Goal: Transaction & Acquisition: Obtain resource

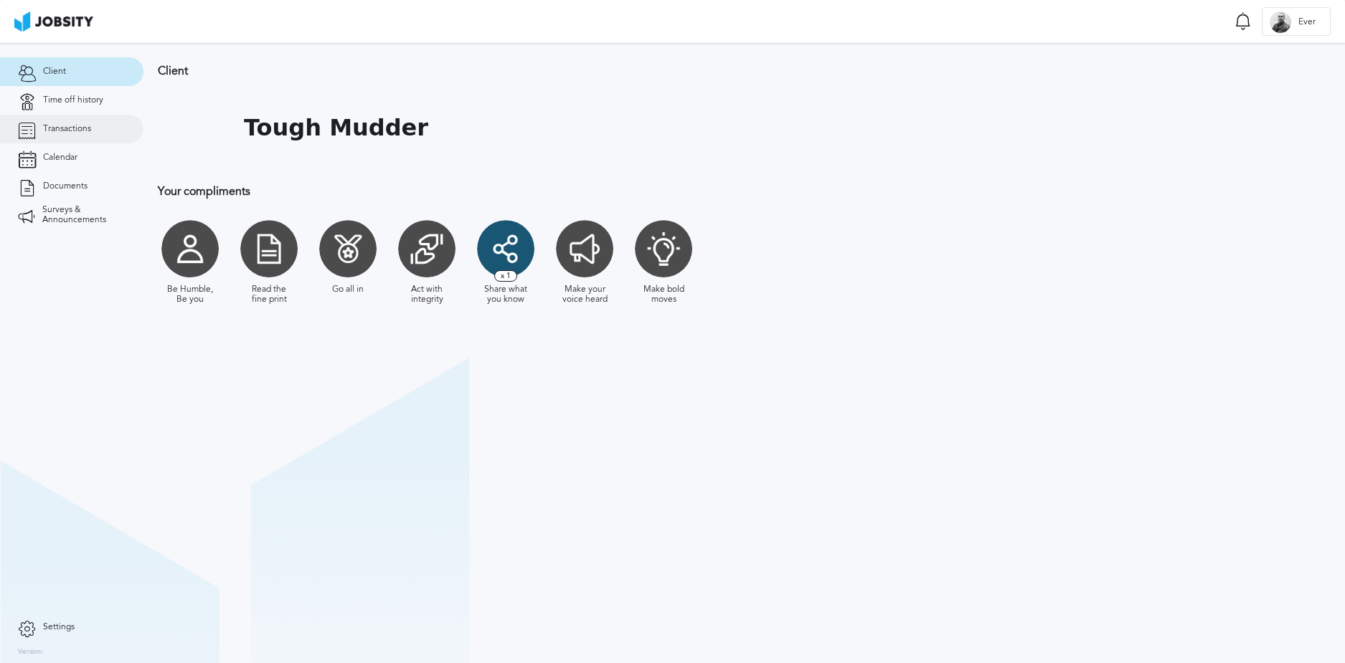
click at [82, 124] on span "Transactions" at bounding box center [67, 129] width 48 height 10
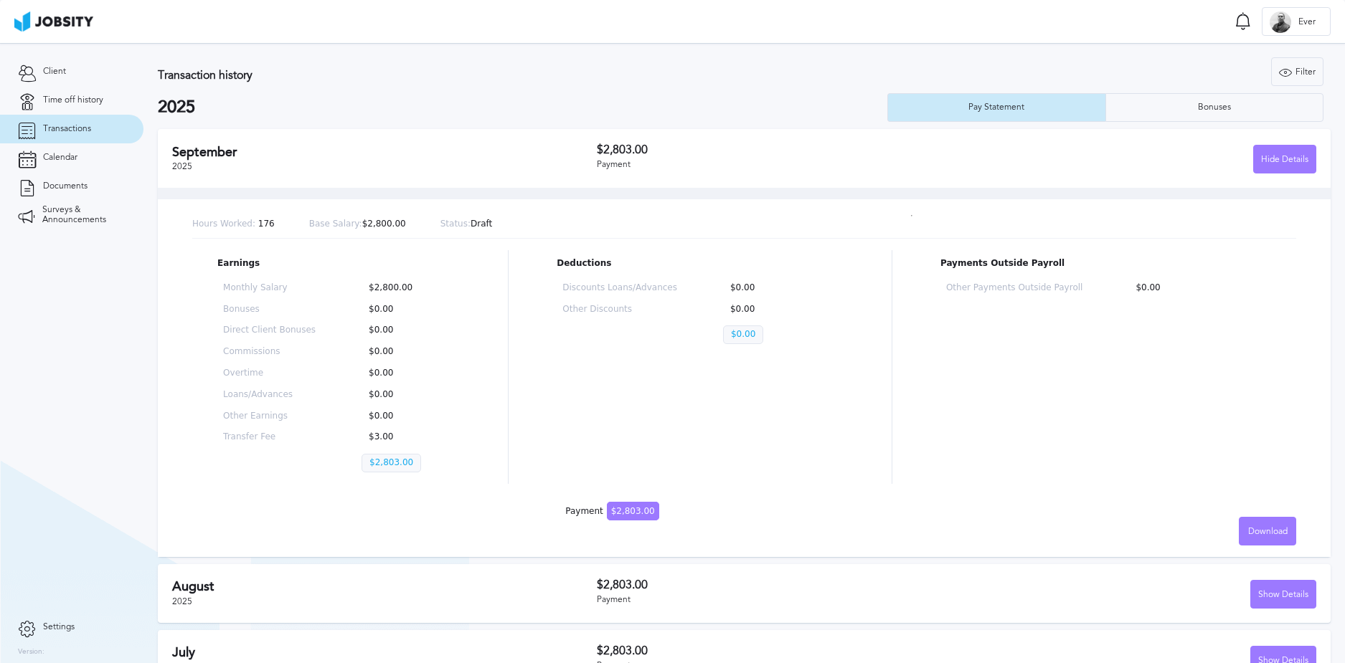
click at [388, 463] on p "$2,803.00" at bounding box center [391, 463] width 60 height 19
click at [1272, 160] on div "Hide Details" at bounding box center [1285, 160] width 62 height 29
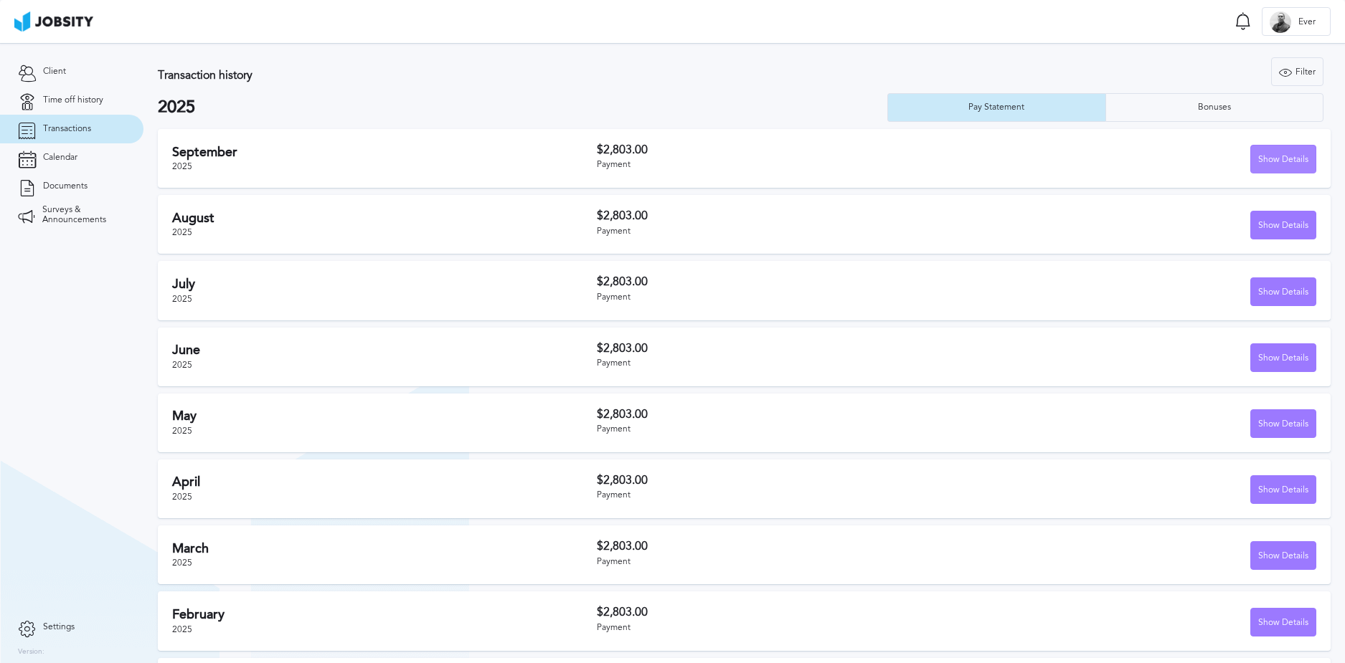
click at [1272, 160] on div "Show Details" at bounding box center [1283, 160] width 65 height 29
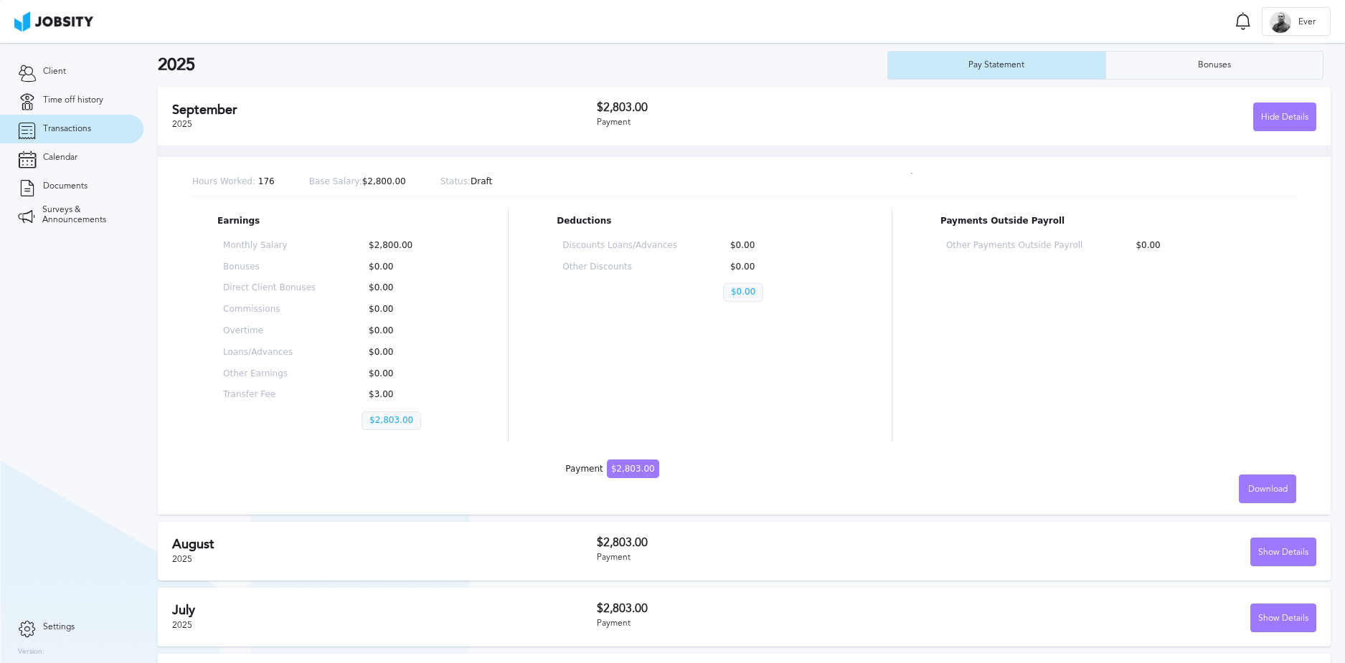
scroll to position [215, 0]
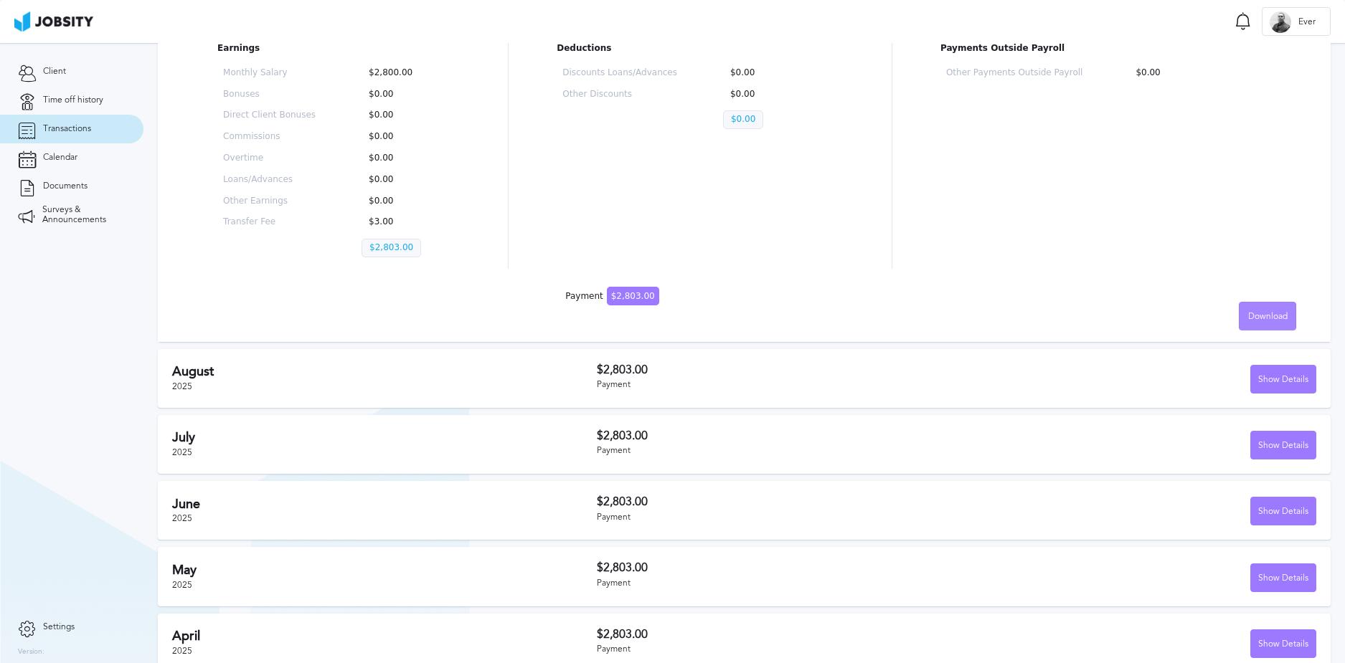
click at [1264, 313] on span "Download" at bounding box center [1267, 317] width 39 height 10
click at [1259, 375] on div "English Spanish" at bounding box center [672, 331] width 1345 height 663
click at [1252, 376] on div "Show Details" at bounding box center [1283, 380] width 65 height 29
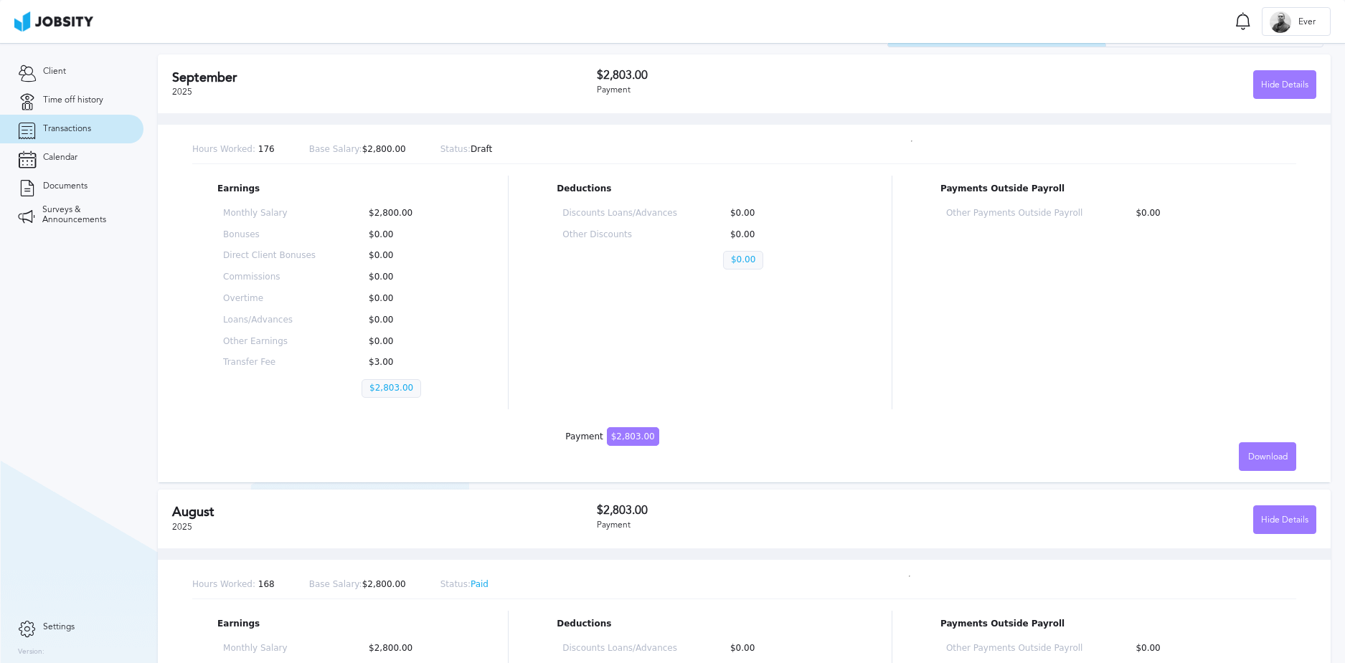
scroll to position [72, 0]
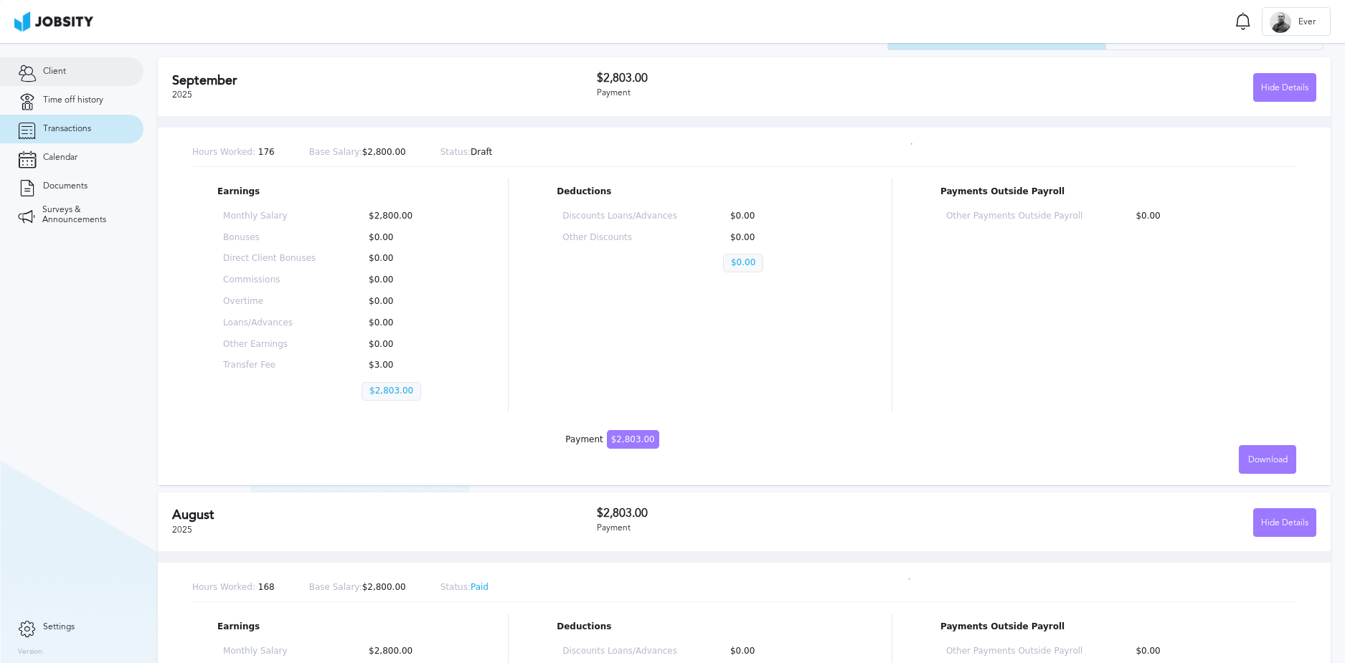
click at [71, 80] on link "Client" at bounding box center [71, 71] width 143 height 29
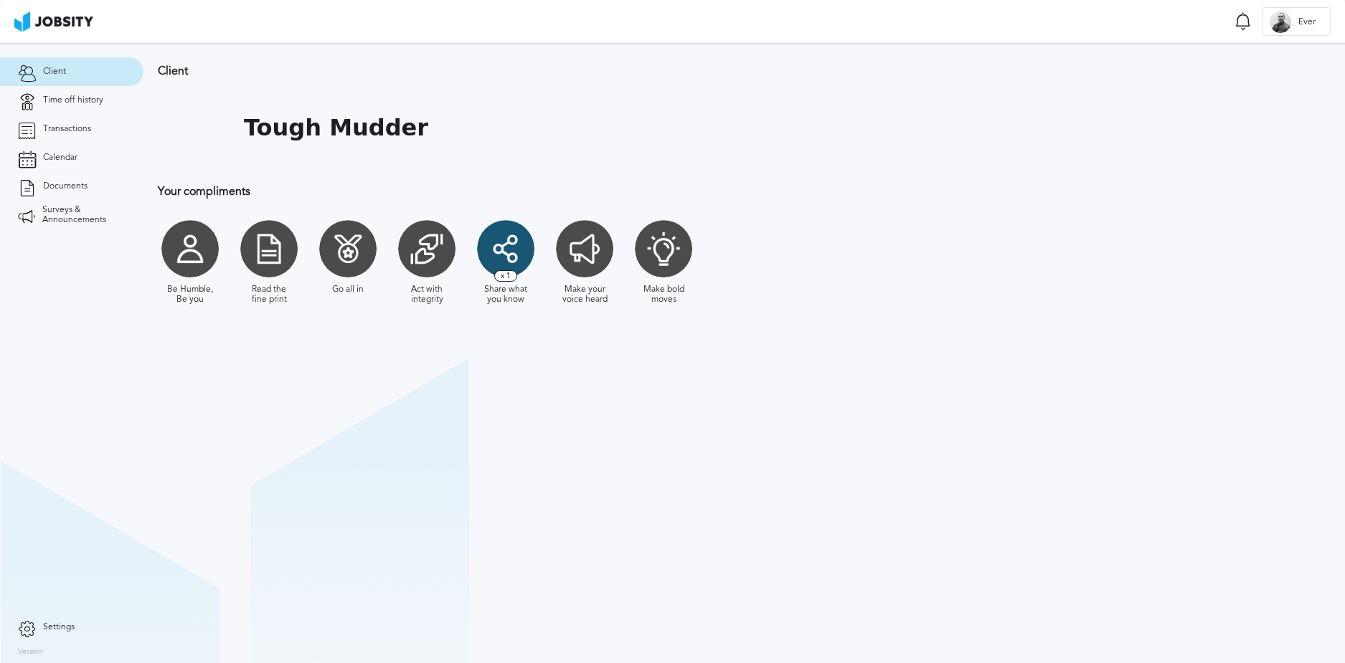
click at [1206, 14] on section "Client Notifications Mark all as seen Your Personal day Time Off has been appro…" at bounding box center [672, 21] width 1345 height 43
